Goal: Find specific page/section: Find specific page/section

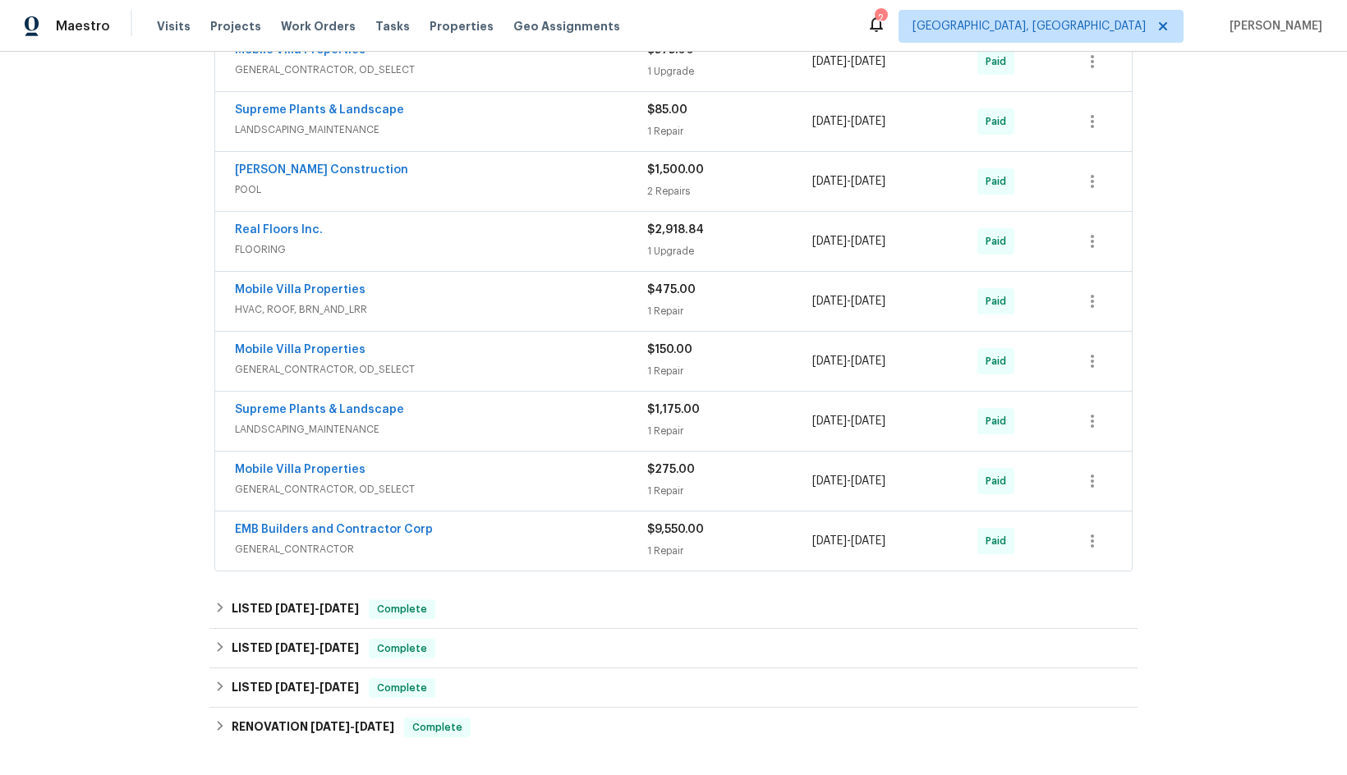
scroll to position [657, 0]
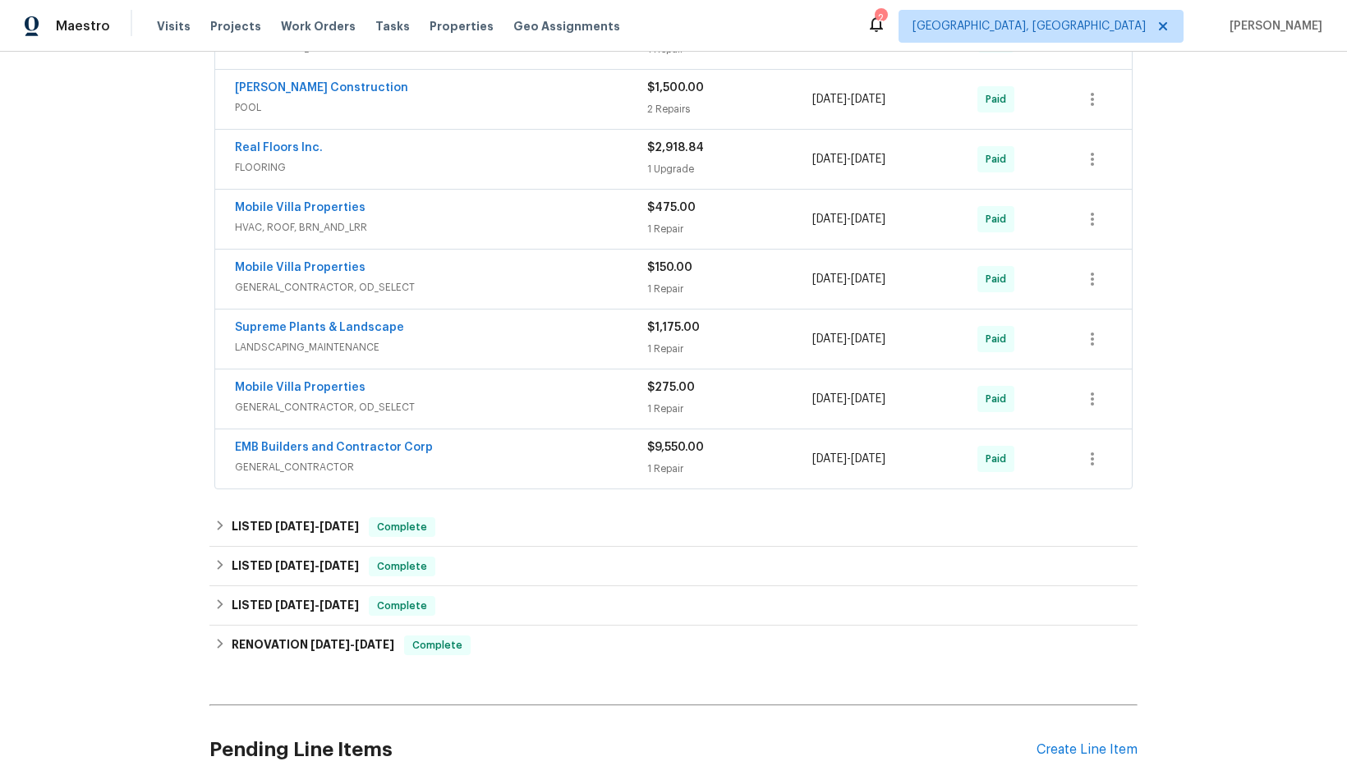
click at [460, 457] on div "EMB Builders and Contractor Corp" at bounding box center [441, 449] width 412 height 20
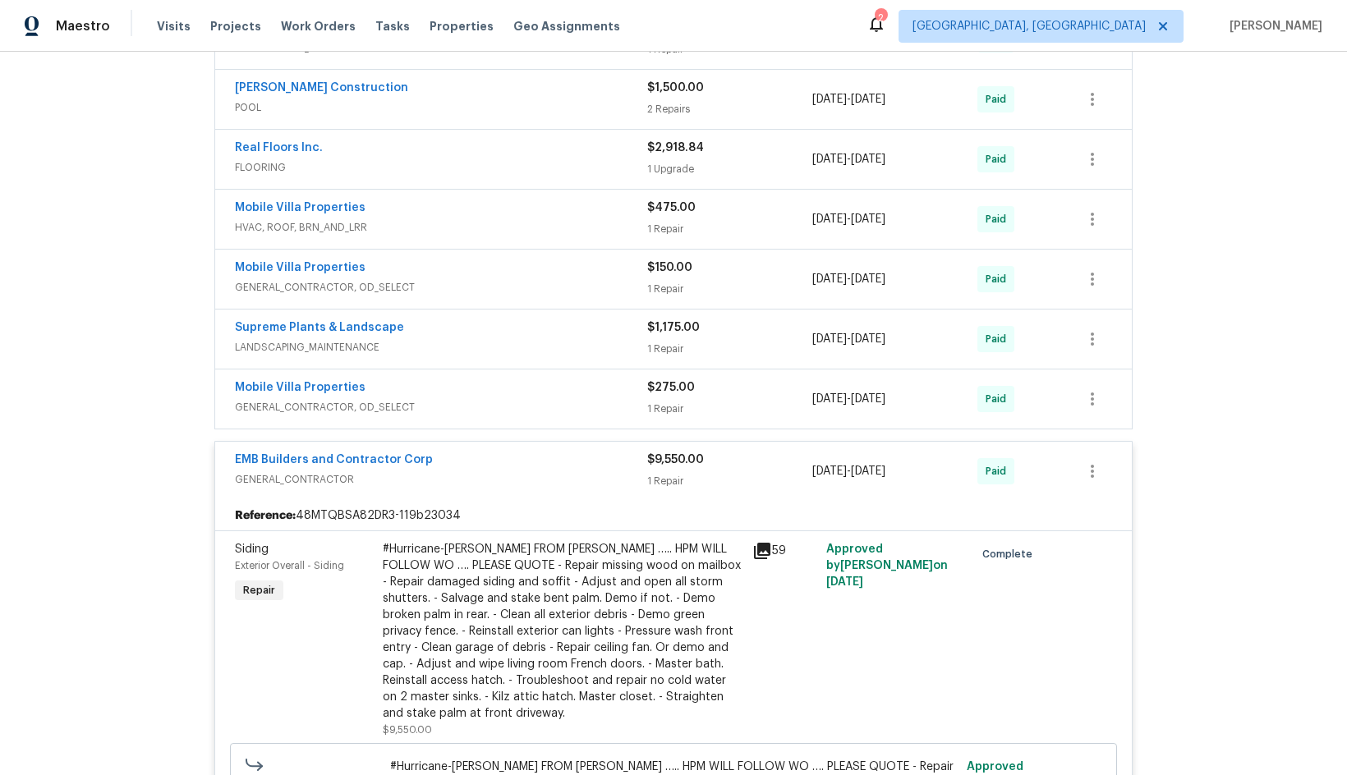
click at [482, 467] on div "EMB Builders and Contractor Corp" at bounding box center [441, 462] width 412 height 20
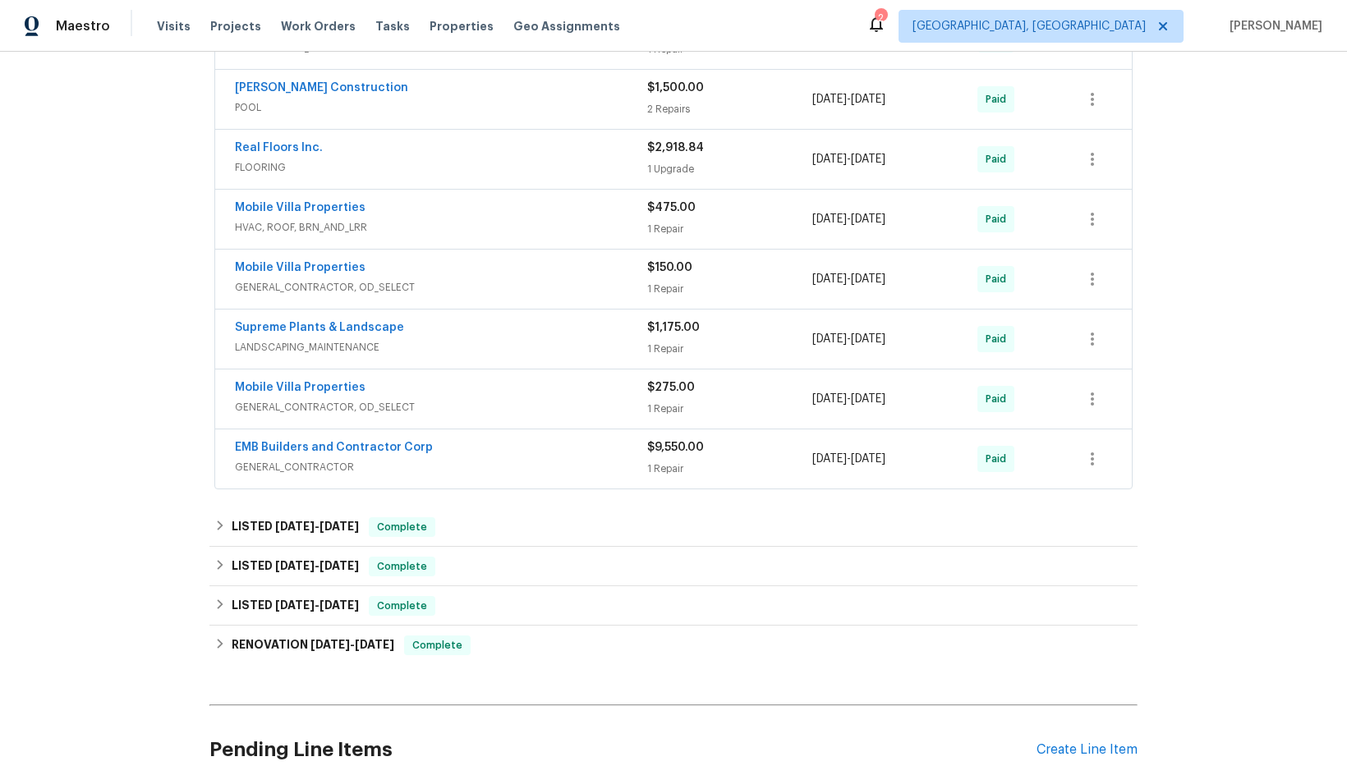
click at [493, 391] on div "Mobile Villa Properties" at bounding box center [441, 390] width 412 height 20
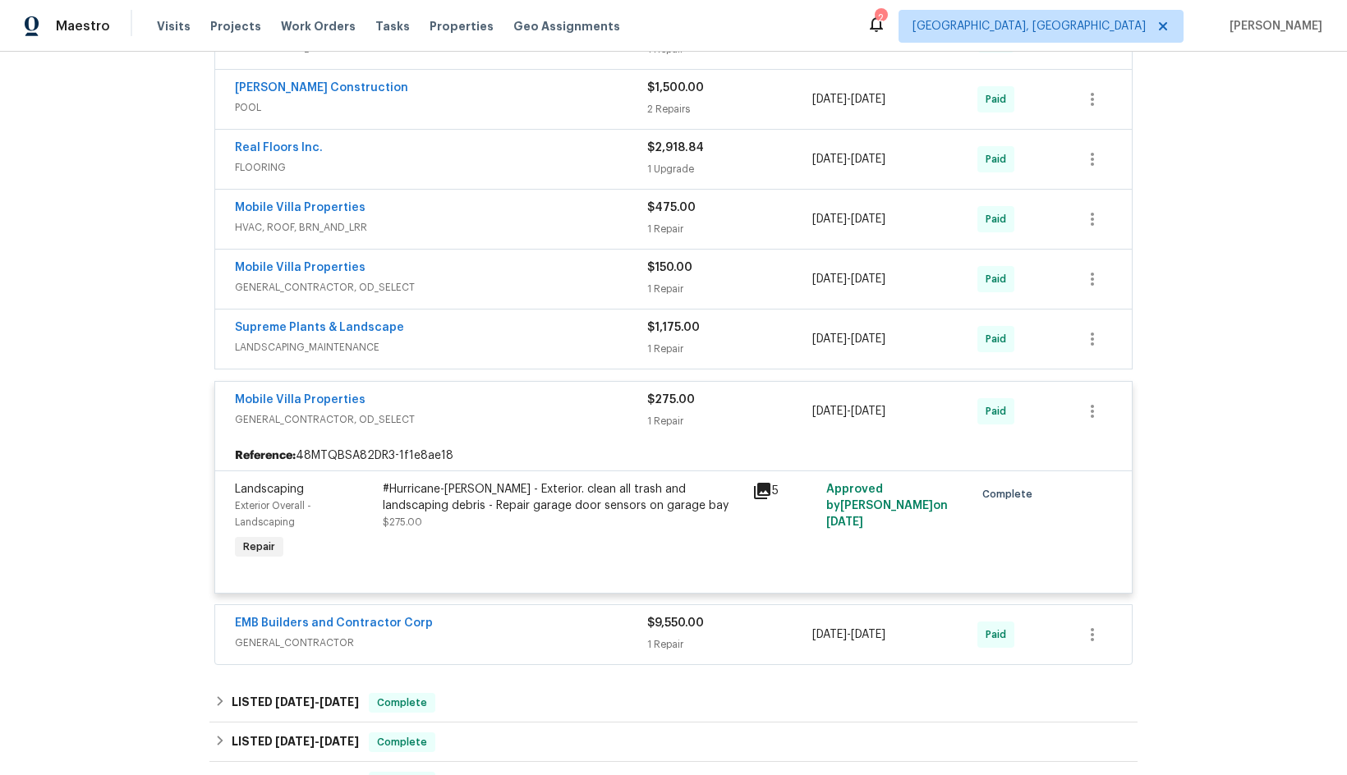
click at [502, 329] on div "Supreme Plants & Landscape" at bounding box center [441, 330] width 412 height 20
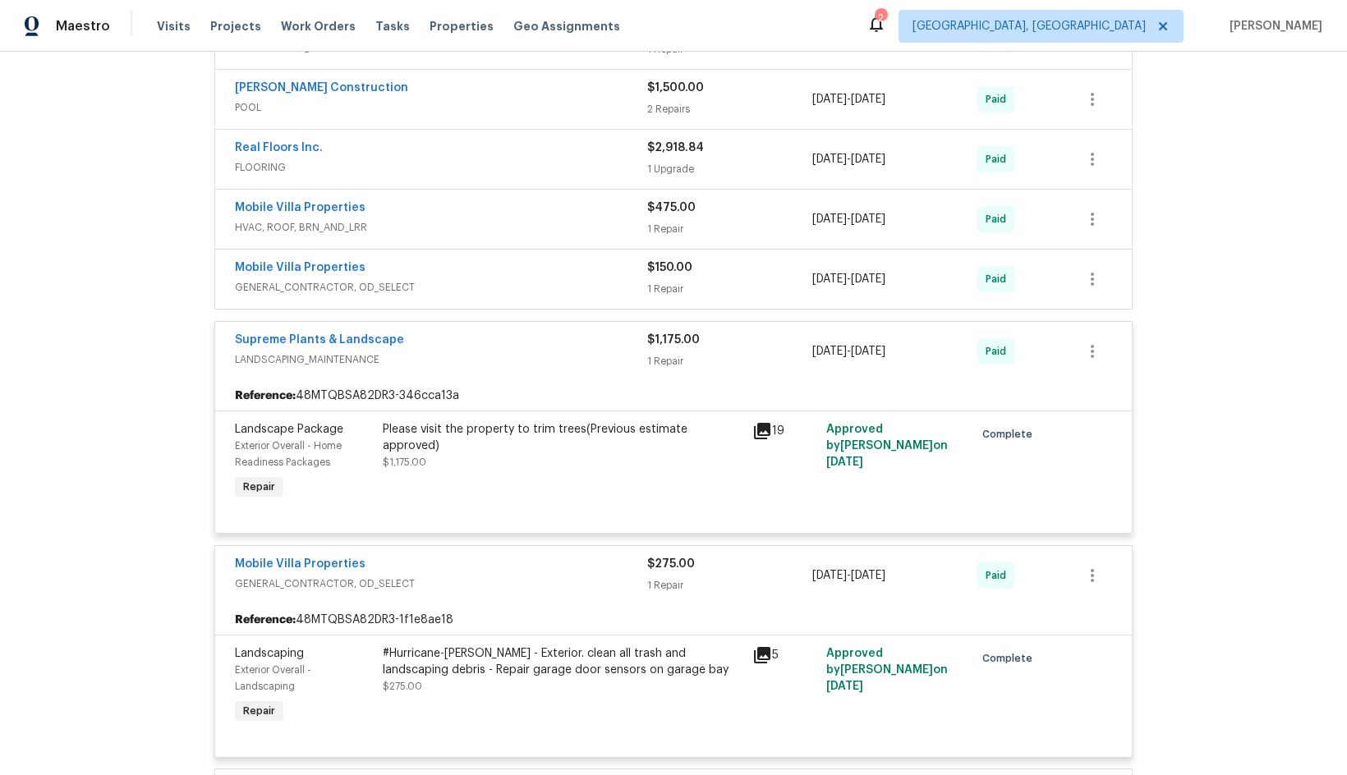
click at [520, 281] on span "GENERAL_CONTRACTOR, OD_SELECT" at bounding box center [441, 287] width 412 height 16
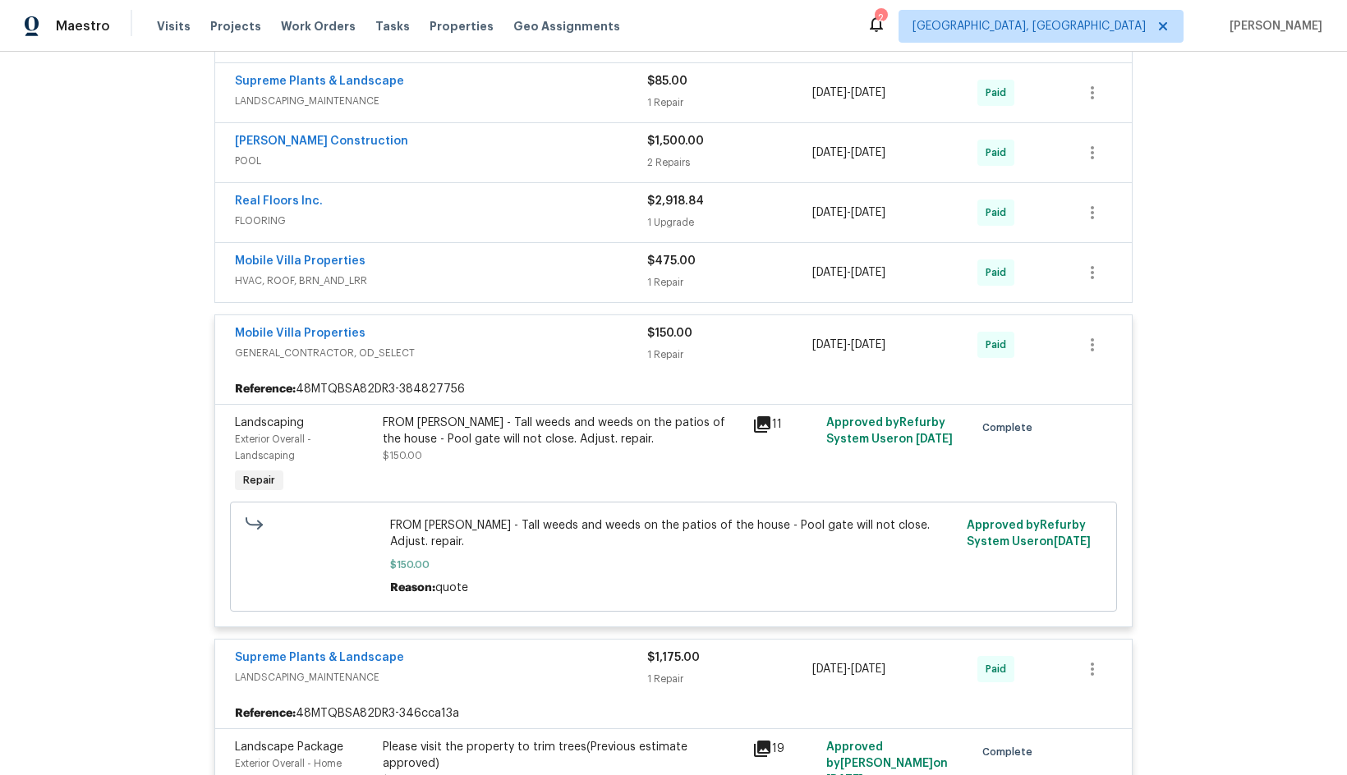
scroll to position [575, 0]
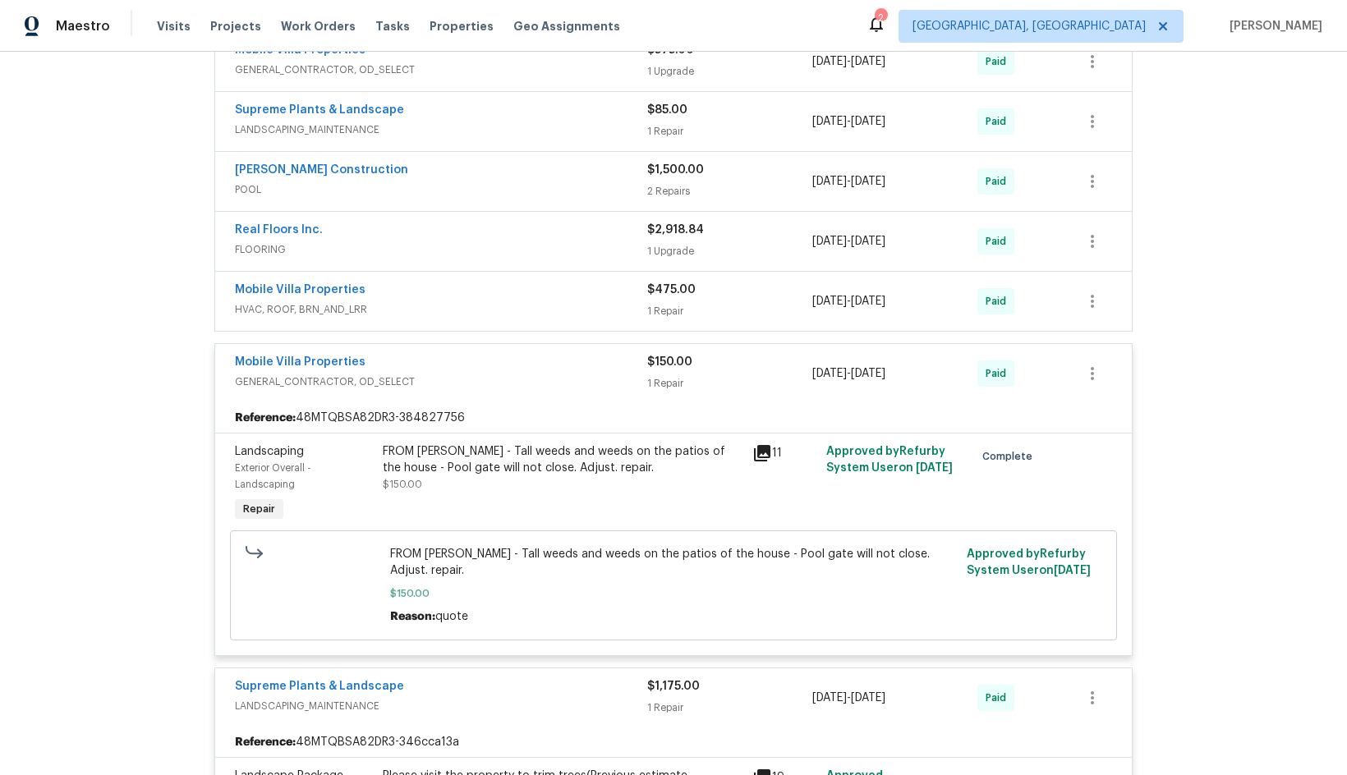
click at [526, 291] on div "Mobile Villa Properties" at bounding box center [441, 292] width 412 height 20
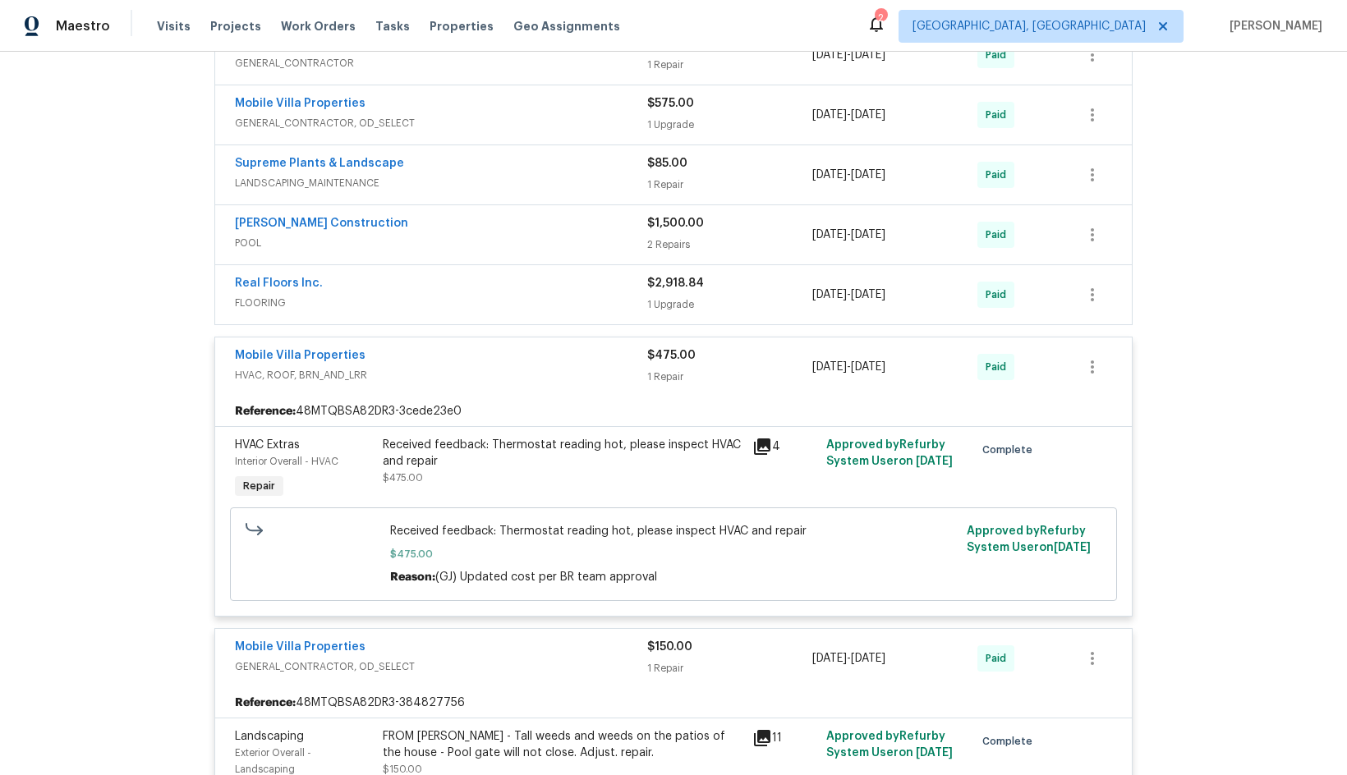
scroll to position [493, 0]
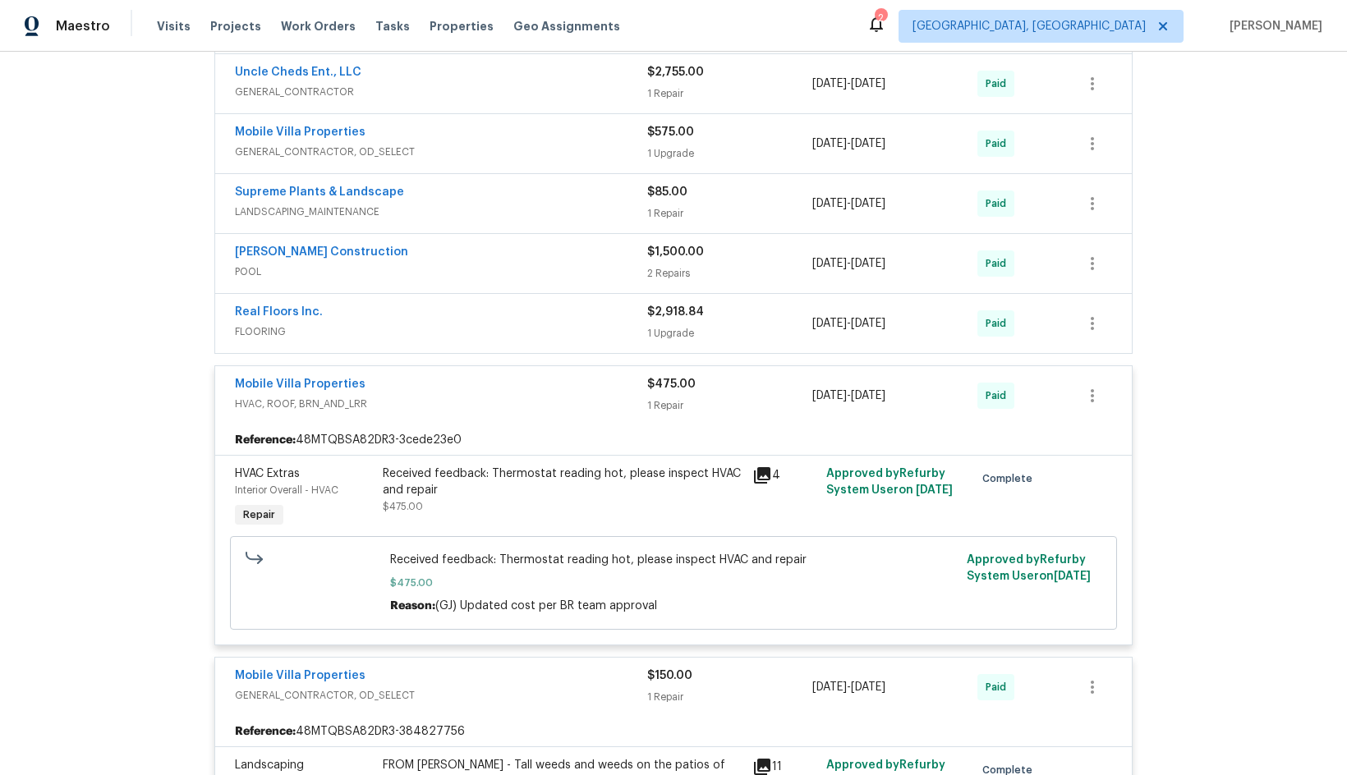
click at [511, 315] on div "Real Floors Inc." at bounding box center [441, 314] width 412 height 20
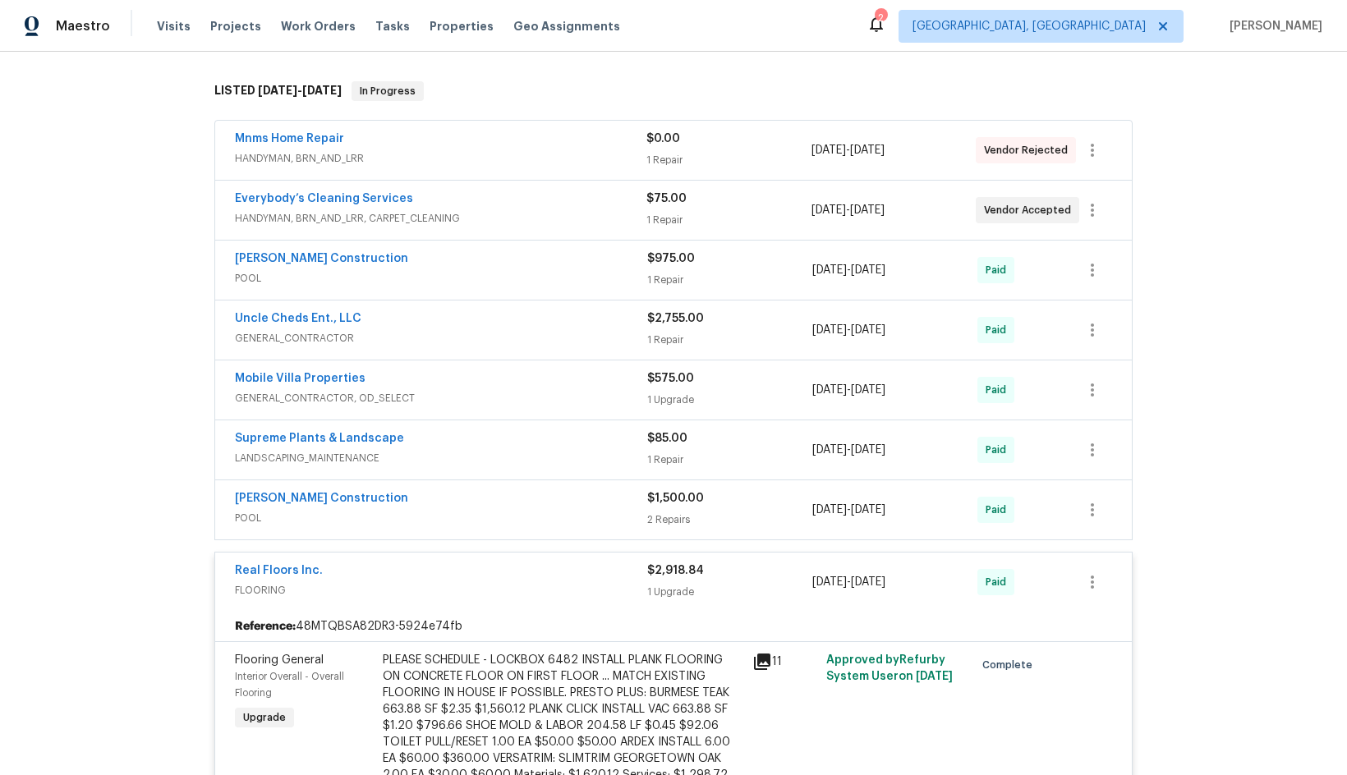
scroll to position [164, 0]
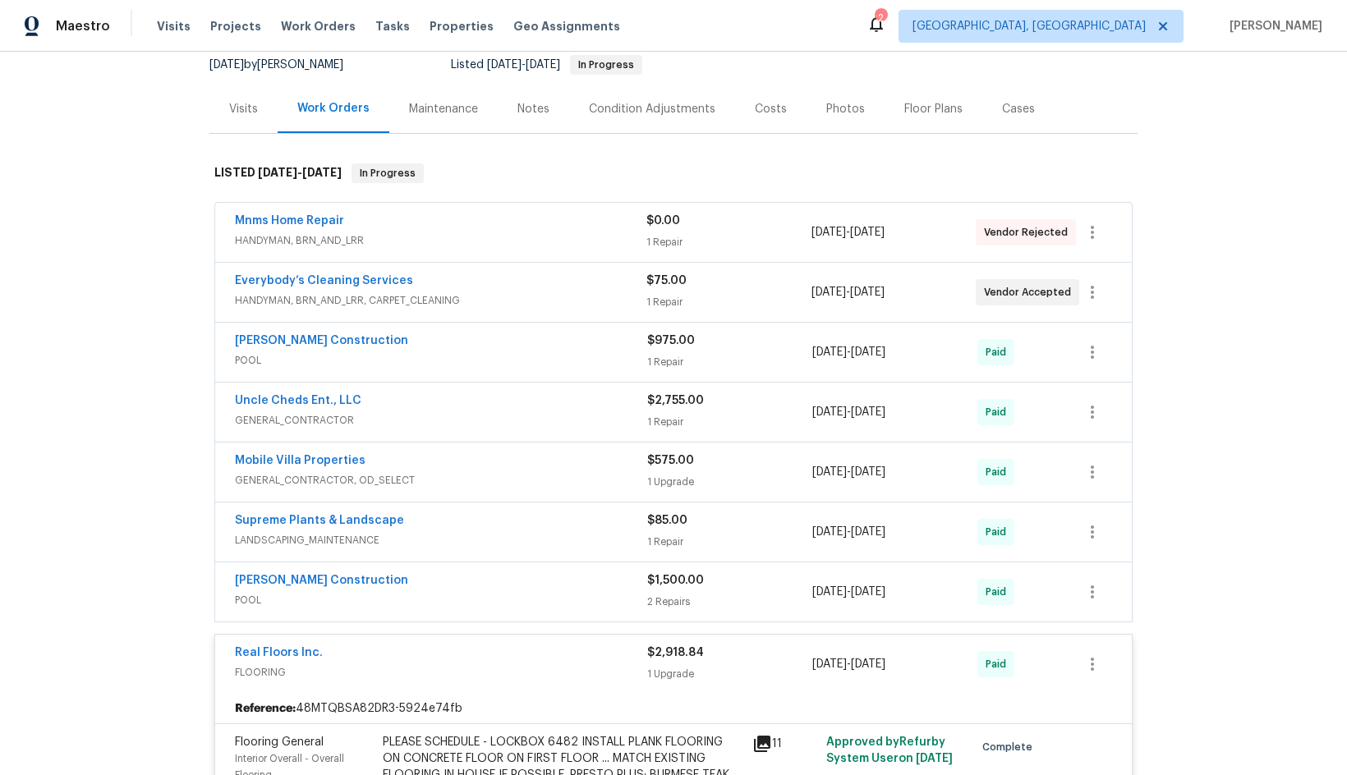
click at [520, 274] on div "Everybody’s Cleaning Services" at bounding box center [441, 283] width 412 height 20
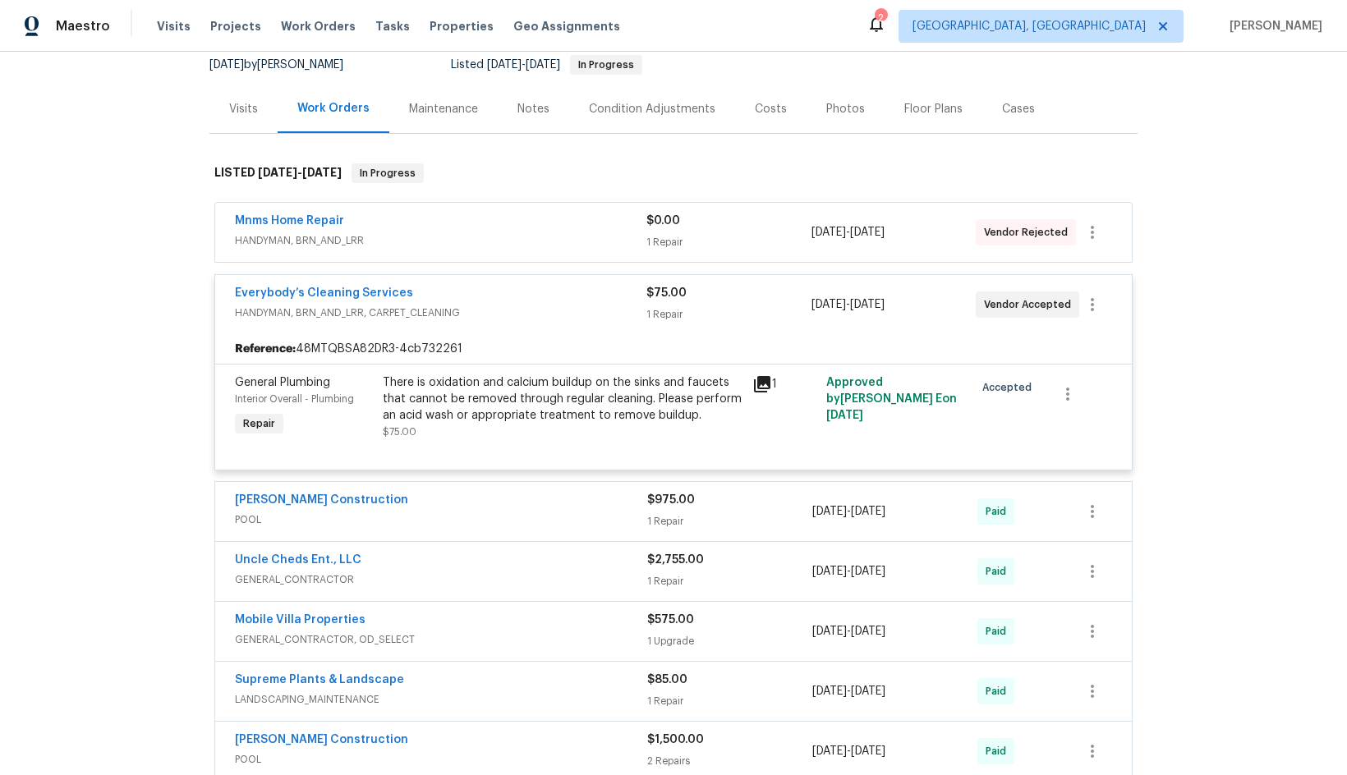
click at [513, 236] on span "HANDYMAN, BRN_AND_LRR" at bounding box center [441, 240] width 412 height 16
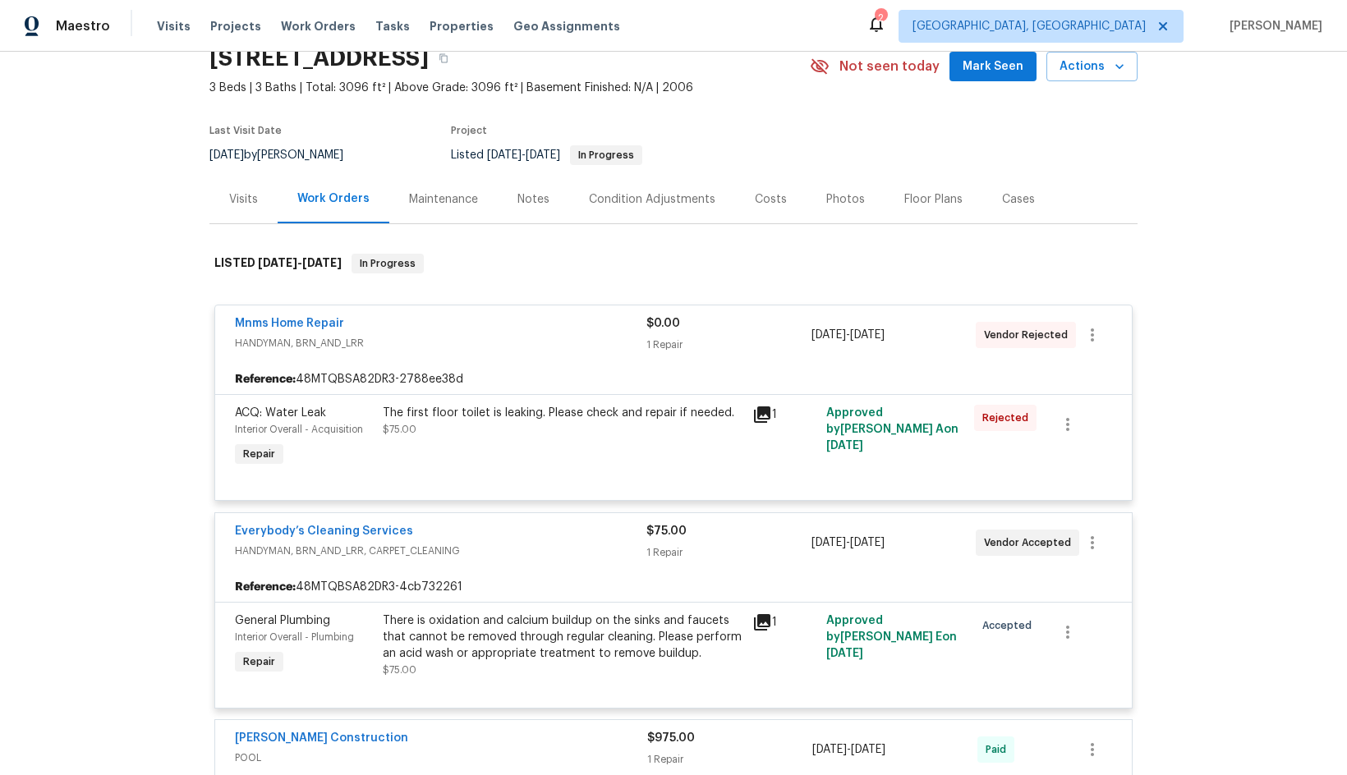
scroll to position [0, 0]
